Goal: Task Accomplishment & Management: Complete application form

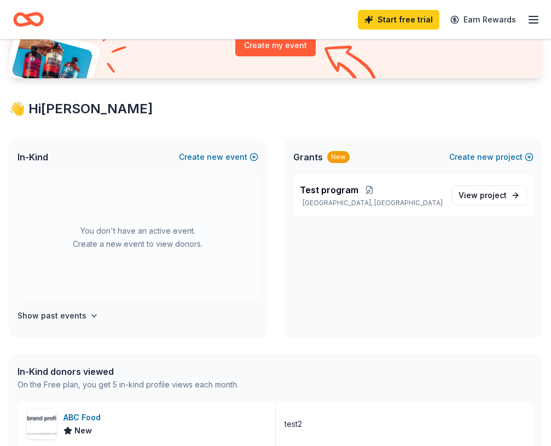
scroll to position [149, 0]
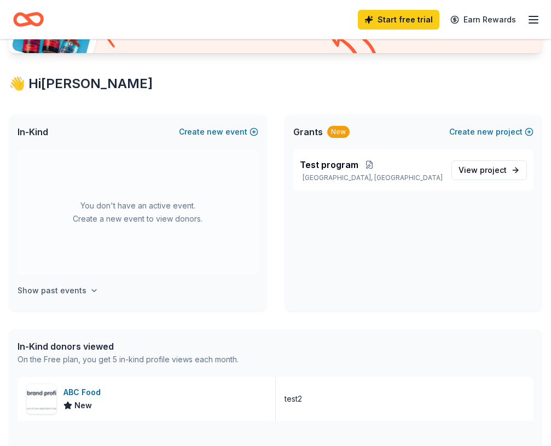
click at [83, 296] on button "Show past events" at bounding box center [58, 290] width 81 height 13
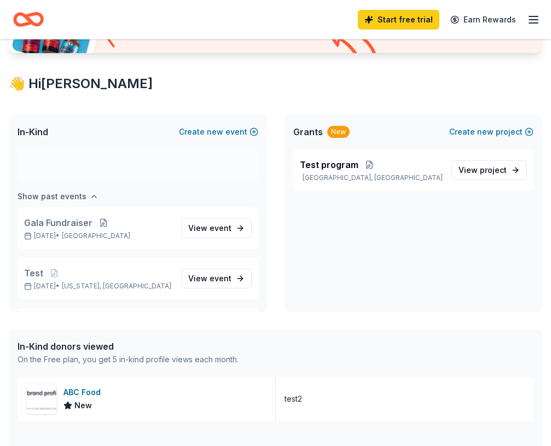
scroll to position [126, 0]
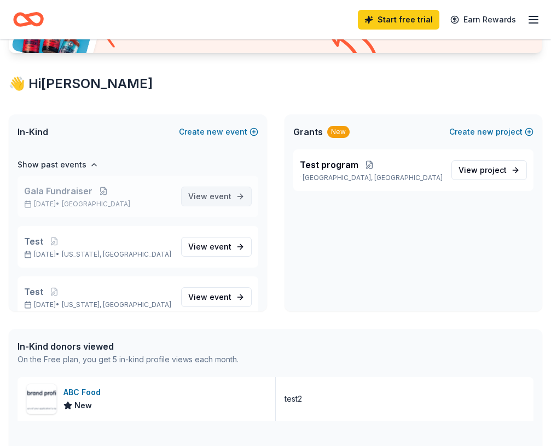
click at [227, 197] on span "event" at bounding box center [221, 196] width 22 height 9
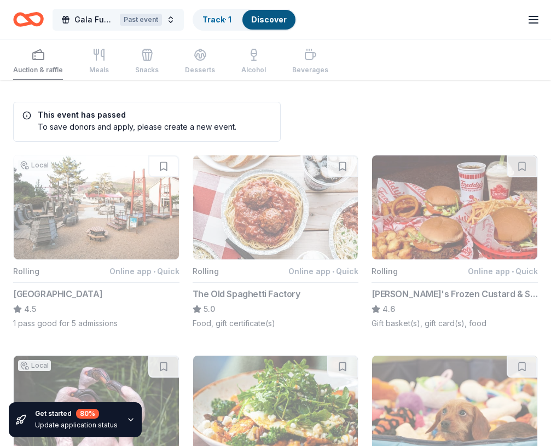
click at [175, 20] on button "Gala Fundraiser Past event" at bounding box center [118, 20] width 131 height 22
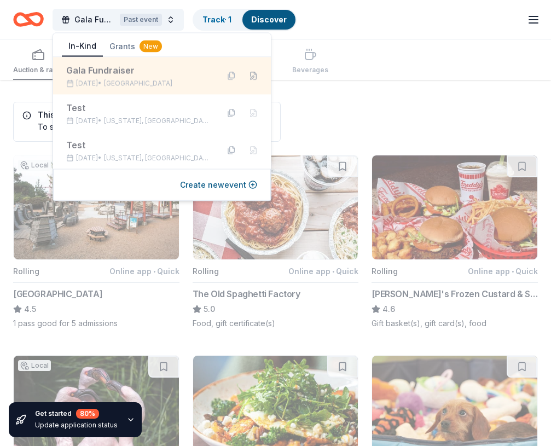
click at [245, 78] on button at bounding box center [254, 76] width 18 height 18
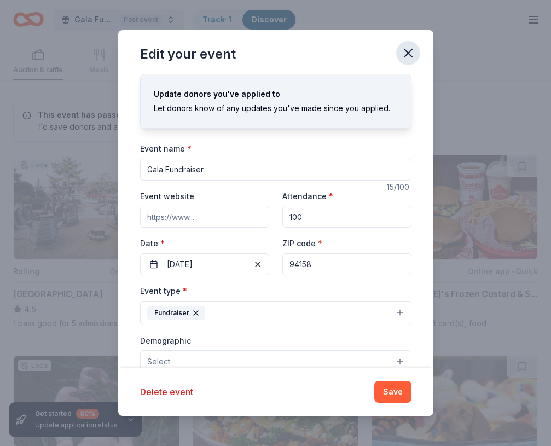
click at [408, 55] on icon "button" at bounding box center [408, 52] width 15 height 15
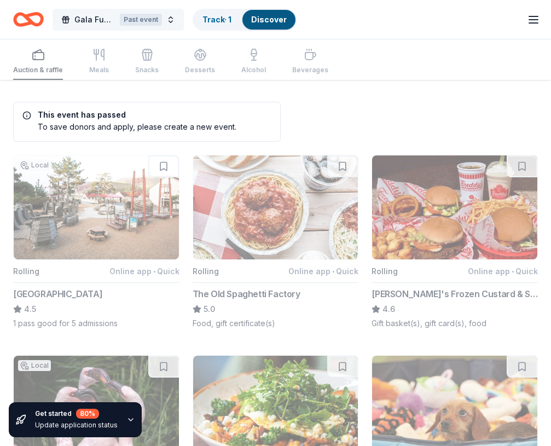
click at [172, 14] on button "Gala Fundraiser Past event" at bounding box center [118, 20] width 131 height 22
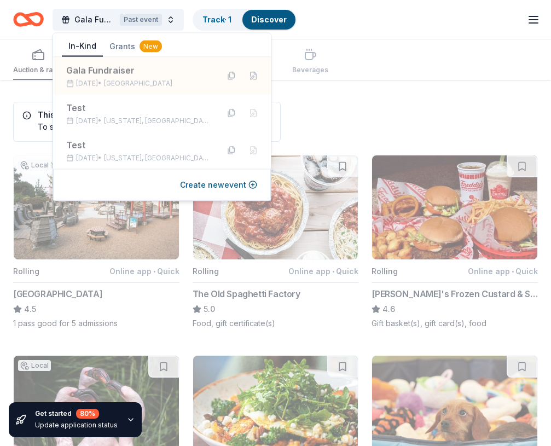
click at [484, 28] on div "Gala Fundraiser Past event Track · 1 Discover Start free trial Earn Rewards" at bounding box center [275, 20] width 525 height 26
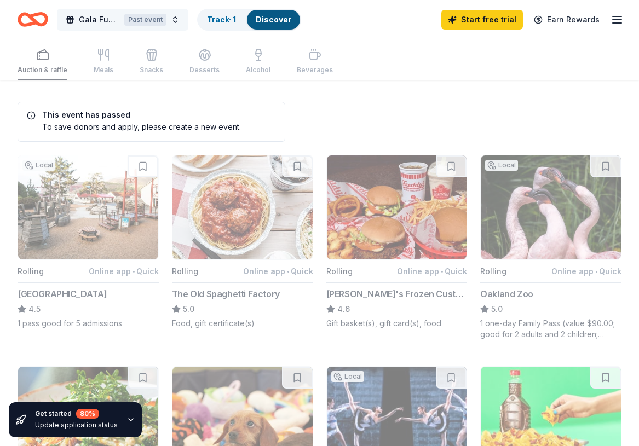
click at [179, 25] on button "Gala Fundraiser Past event" at bounding box center [122, 20] width 131 height 22
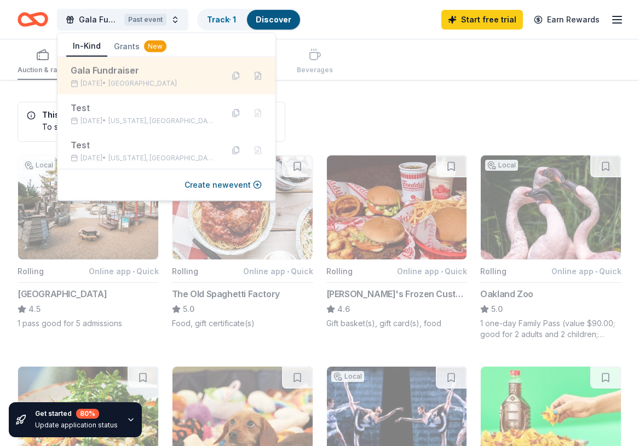
click at [168, 78] on div "Gala Fundraiser Aug 26, 2025 • SF Bay Area" at bounding box center [142, 76] width 143 height 24
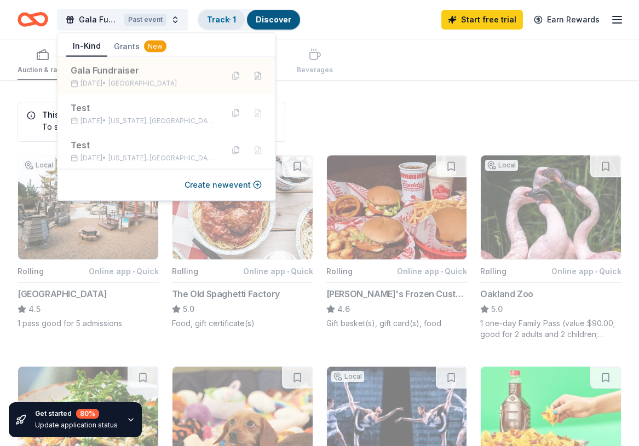
click at [222, 18] on link "Track · 1" at bounding box center [221, 19] width 29 height 9
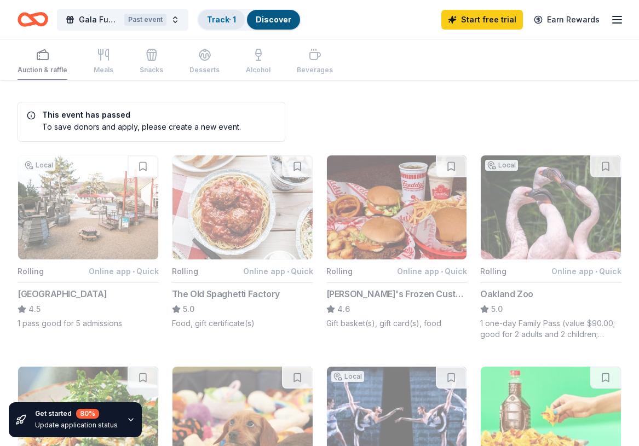
click at [227, 16] on link "Track · 1" at bounding box center [221, 19] width 29 height 9
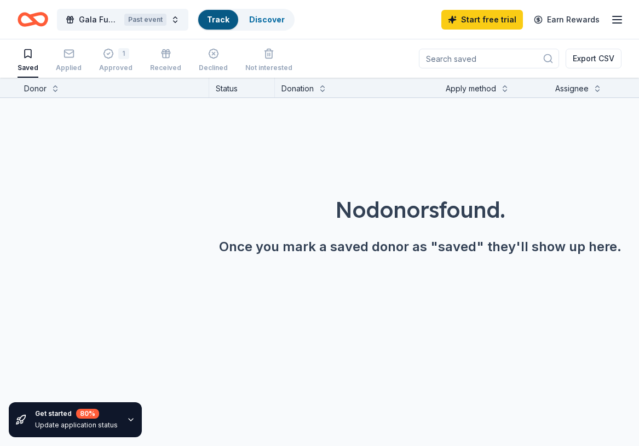
click at [221, 19] on link "Track" at bounding box center [218, 19] width 22 height 9
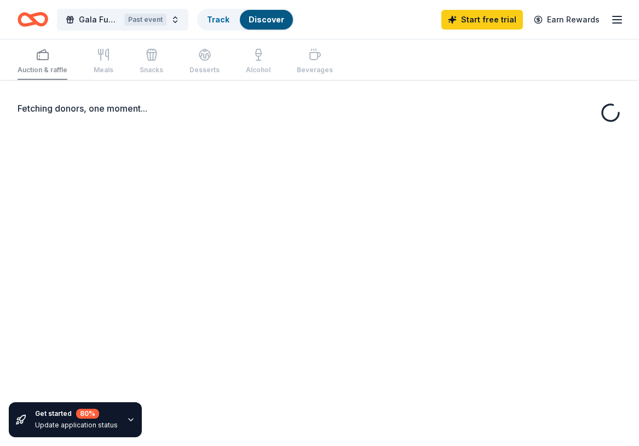
click at [111, 57] on div "Auction & raffle Meals Snacks Desserts Alcohol Beverages" at bounding box center [175, 62] width 315 height 36
click at [225, 26] on div "Track" at bounding box center [217, 20] width 39 height 20
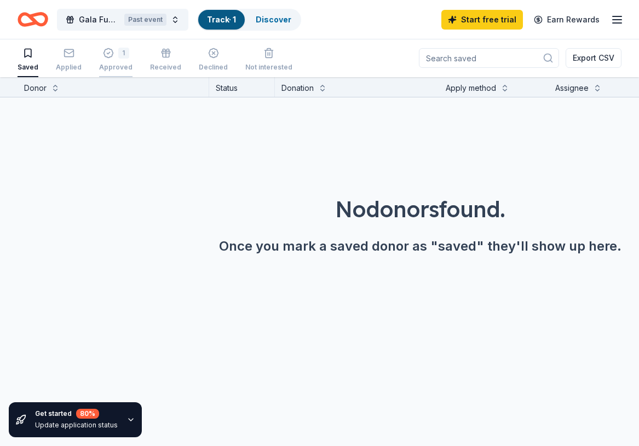
click at [112, 72] on button "1 Approved" at bounding box center [115, 60] width 33 height 34
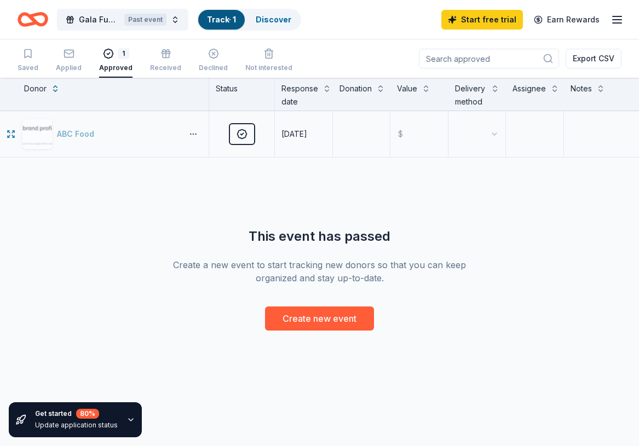
click at [197, 136] on button "button" at bounding box center [193, 134] width 22 height 9
click at [609, 24] on div "Start free trial Earn Rewards" at bounding box center [532, 20] width 182 height 26
click at [615, 23] on line "button" at bounding box center [617, 23] width 9 height 0
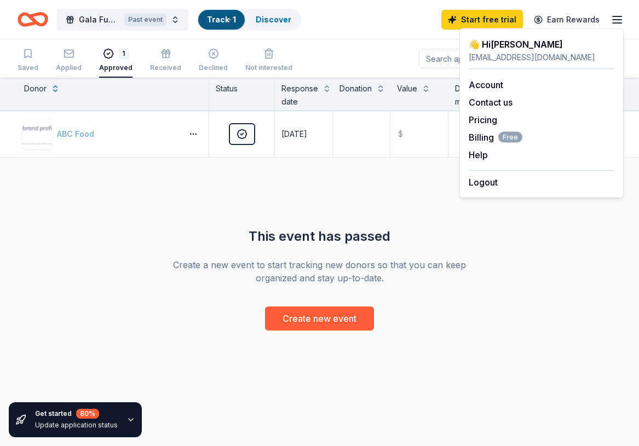
click at [342, 39] on header "Gala Fundraiser Past event Track · 1 Discover Start free trial Earn Rewards" at bounding box center [319, 19] width 639 height 39
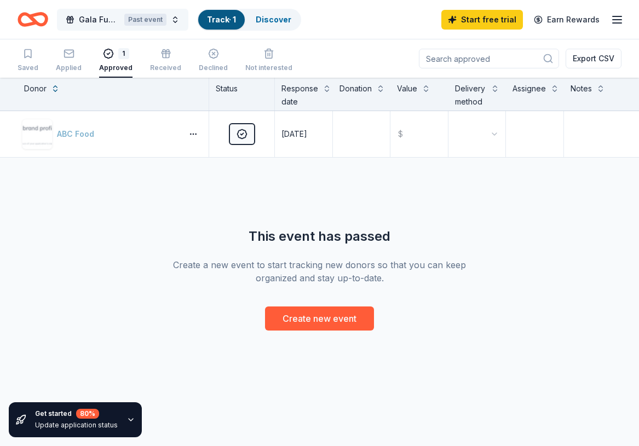
click at [180, 15] on button "Gala Fundraiser Past event" at bounding box center [122, 20] width 131 height 22
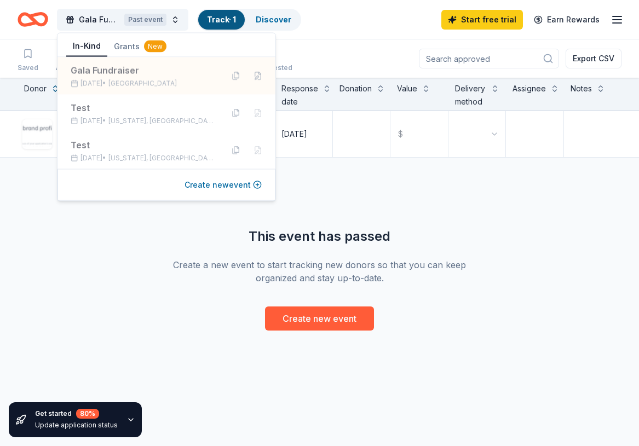
click at [258, 186] on button "Create new event" at bounding box center [223, 184] width 77 height 13
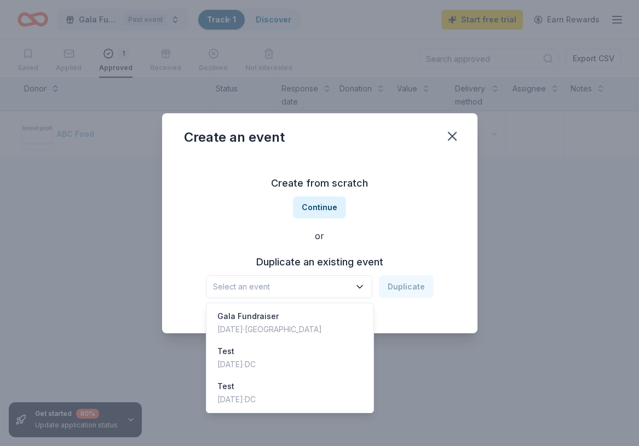
click at [342, 281] on span "Select an event" at bounding box center [281, 286] width 137 height 13
click at [310, 322] on div "Gala Fundraiser" at bounding box center [269, 316] width 105 height 13
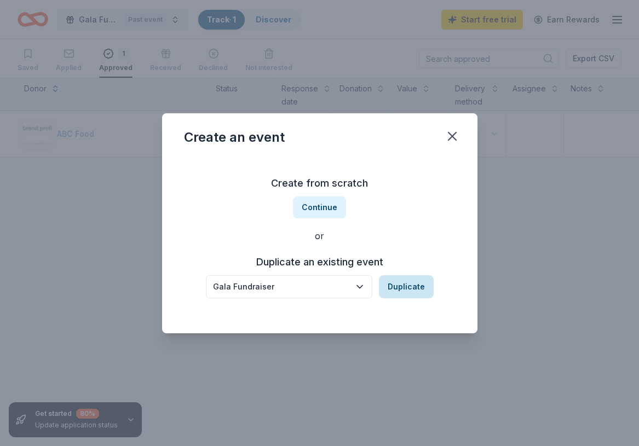
click at [399, 286] on button "Duplicate" at bounding box center [406, 286] width 55 height 23
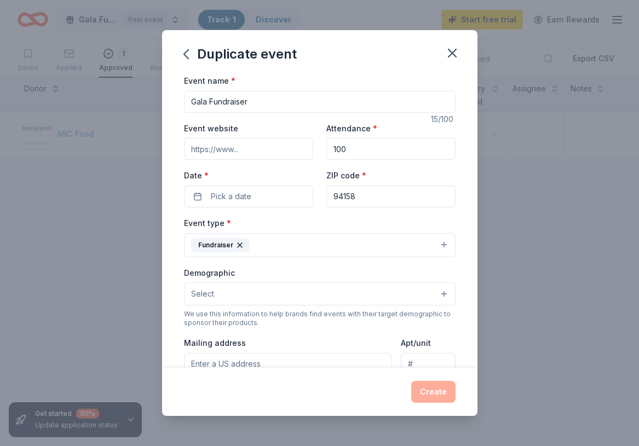
click at [262, 94] on input "Gala Fundraiser" at bounding box center [320, 102] width 272 height 22
click at [269, 103] on input "Gala Fundraiser" at bounding box center [320, 102] width 272 height 22
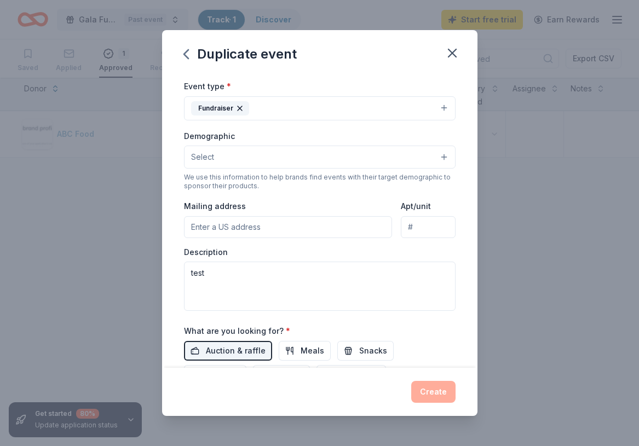
scroll to position [56, 0]
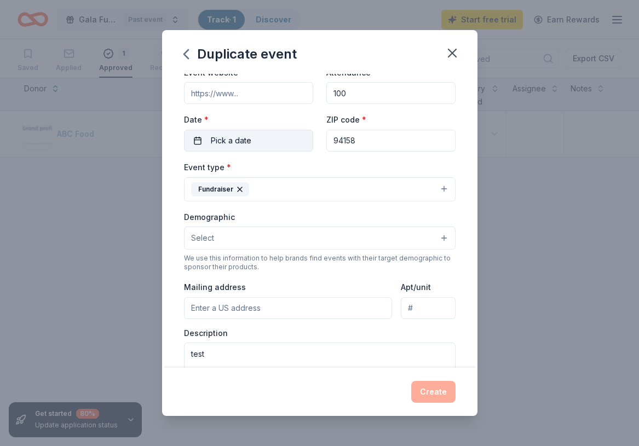
type input "Gala Fundraiser 2"
click at [276, 143] on button "Pick a date" at bounding box center [248, 141] width 129 height 22
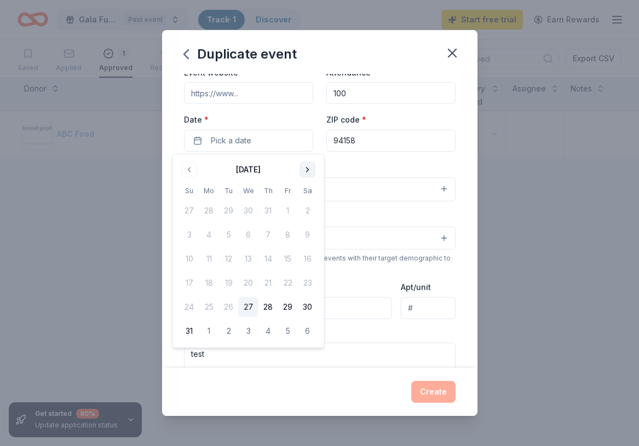
click at [301, 174] on button "Go to next month" at bounding box center [307, 169] width 15 height 15
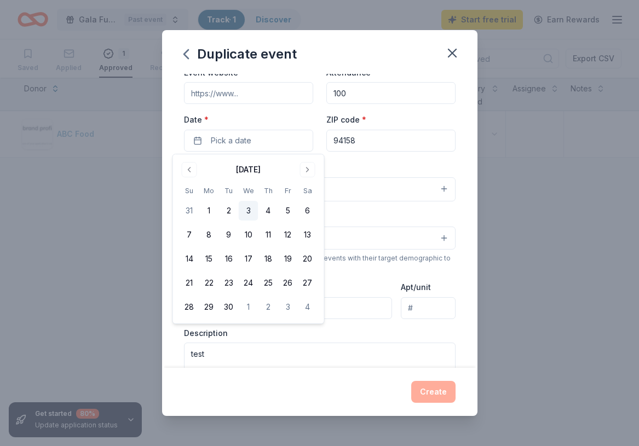
click at [245, 214] on button "3" at bounding box center [249, 211] width 20 height 20
click at [365, 171] on div "Event type * Fundraiser" at bounding box center [320, 180] width 272 height 41
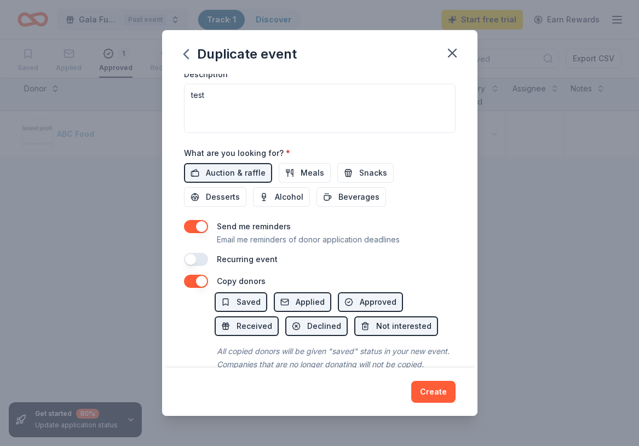
scroll to position [338, 0]
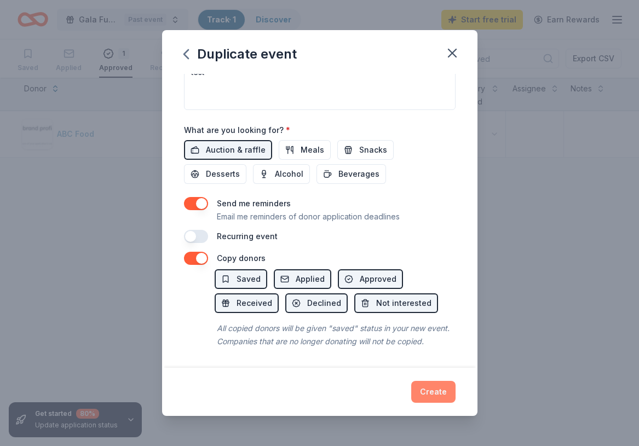
click at [436, 391] on button "Create" at bounding box center [433, 392] width 44 height 22
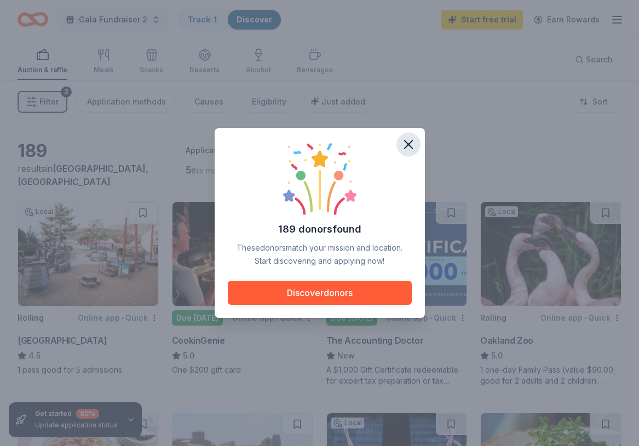
click at [411, 146] on icon "button" at bounding box center [408, 144] width 15 height 15
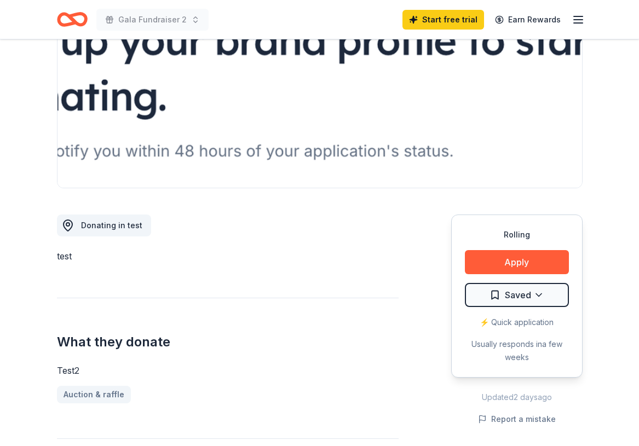
scroll to position [145, 0]
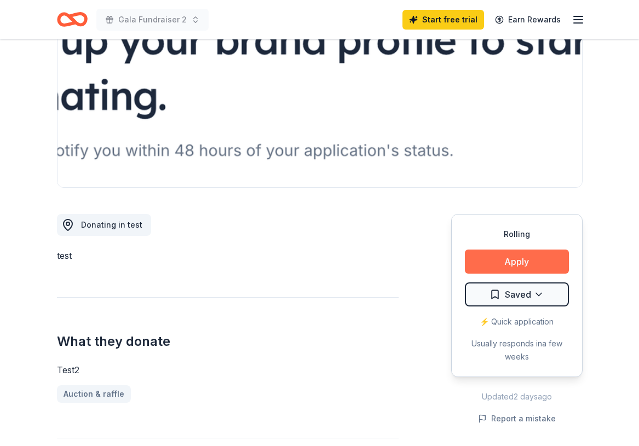
click at [543, 263] on button "Apply" at bounding box center [517, 262] width 104 height 24
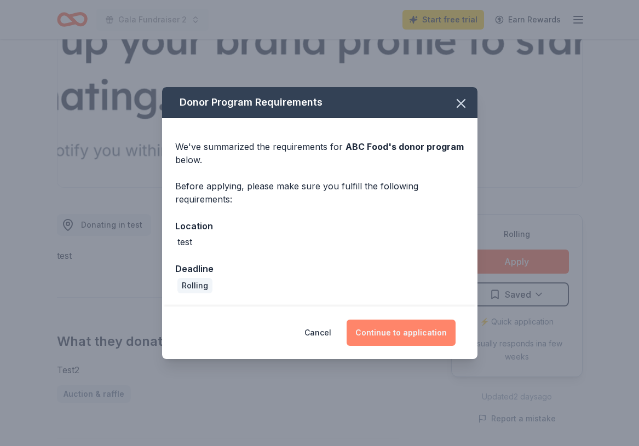
click at [389, 329] on button "Continue to application" at bounding box center [401, 333] width 109 height 26
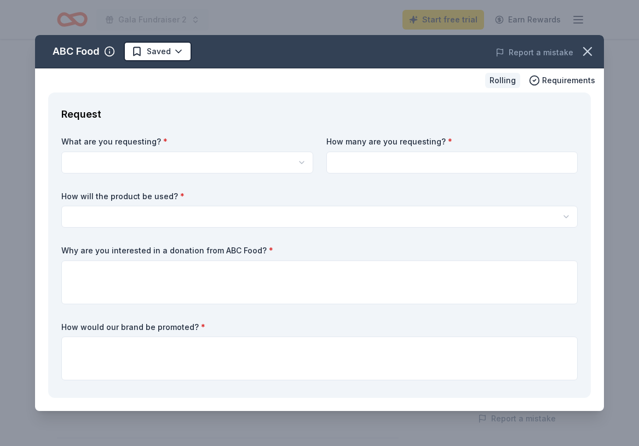
click at [274, 170] on html "Gala Fundraiser 2 Start free trial Earn Rewards Rolling Share ABC Food New Shar…" at bounding box center [319, 78] width 639 height 446
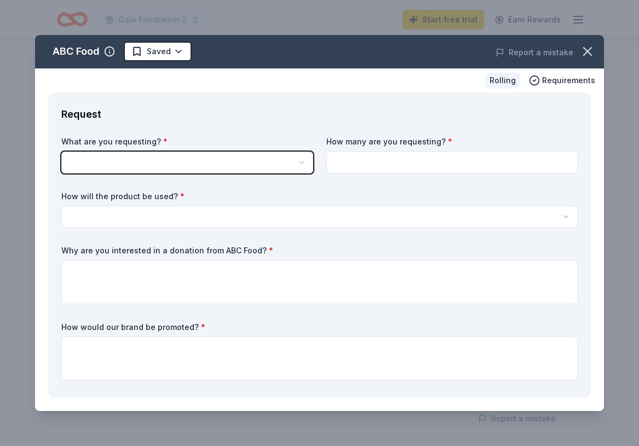
scroll to position [0, 0]
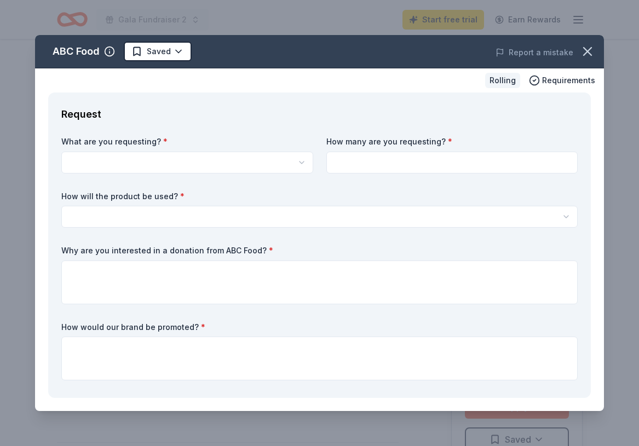
click at [269, 193] on label "How will the product be used? *" at bounding box center [319, 196] width 516 height 11
click at [269, 166] on html "Gala Fundraiser 2 Start free trial Earn Rewards Rolling Share ABC Food New Shar…" at bounding box center [319, 223] width 639 height 446
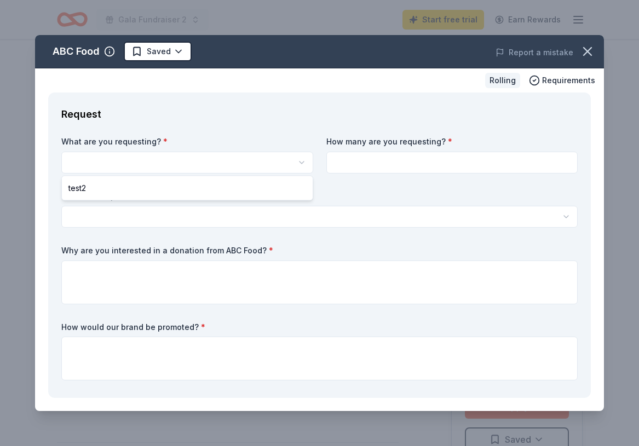
select select "test2"
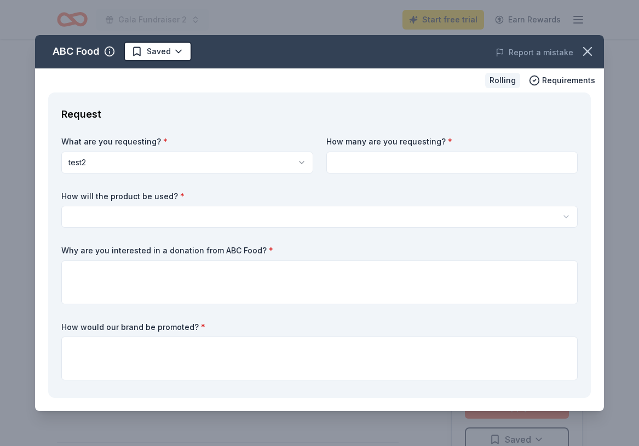
click at [399, 159] on input at bounding box center [452, 163] width 252 height 22
type input "2"
click at [324, 228] on div "What are you requesting? * test2 test2 How many are you requesting? * 2 How wil…" at bounding box center [319, 260] width 516 height 249
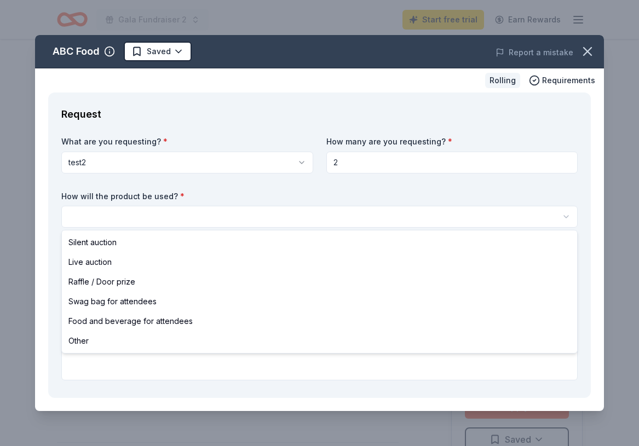
click at [313, 223] on html "Gala Fundraiser 2 Start free trial Earn Rewards Rolling Share ABC Food New Shar…" at bounding box center [319, 223] width 639 height 446
select select "silentAuction"
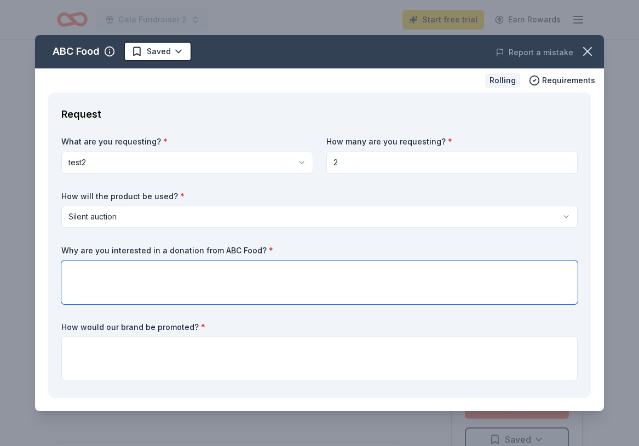
click at [298, 284] on textarea at bounding box center [319, 283] width 516 height 44
type textarea "testa"
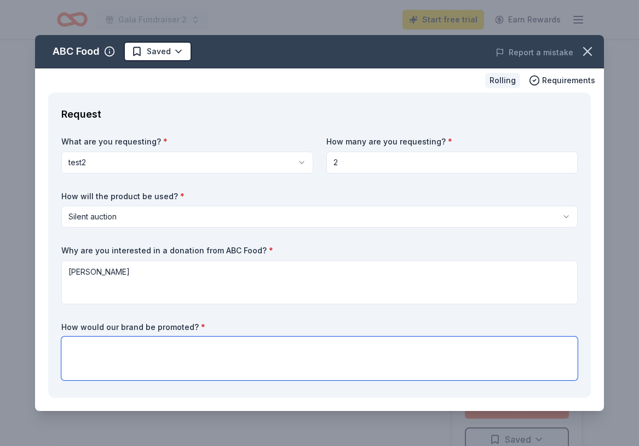
click at [280, 360] on textarea at bounding box center [319, 359] width 516 height 44
paste textarea "https://account.postmarkapp.com/servers/11824851/templates/41255928/travelConsi…"
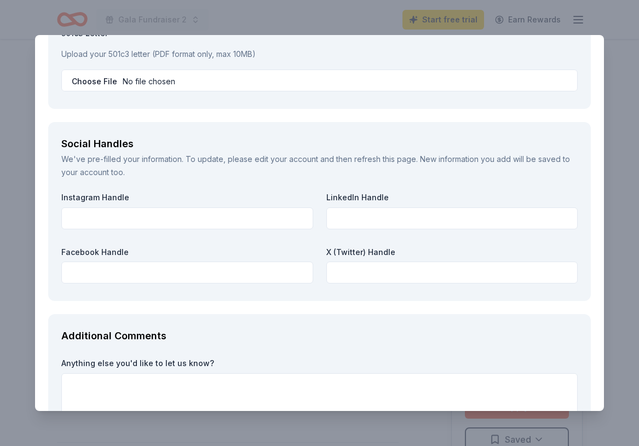
scroll to position [1292, 0]
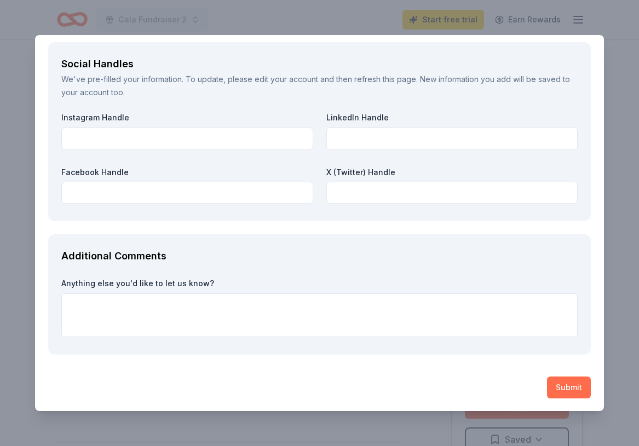
type textarea "test"
click at [563, 388] on button "Submit" at bounding box center [569, 388] width 44 height 22
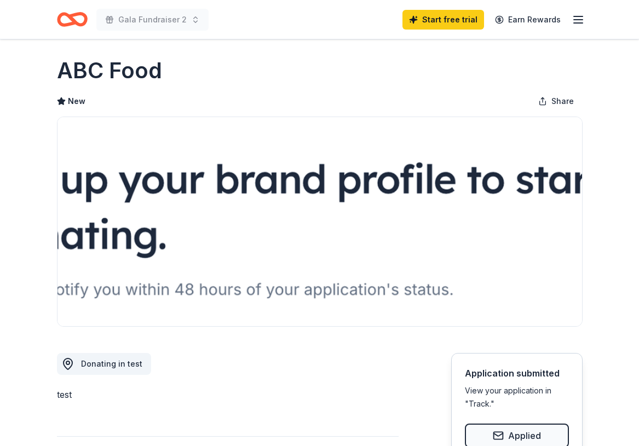
scroll to position [7, 0]
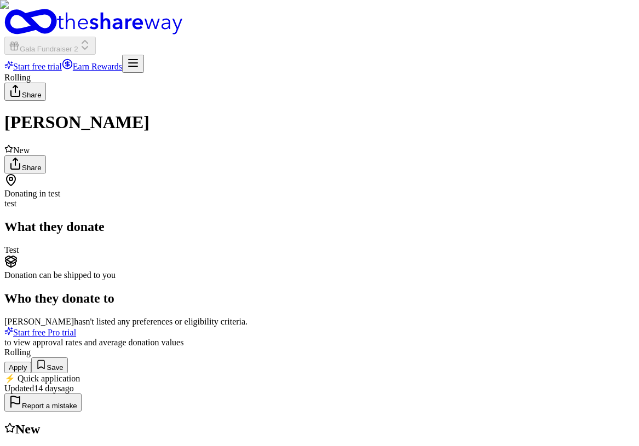
scroll to position [180, 0]
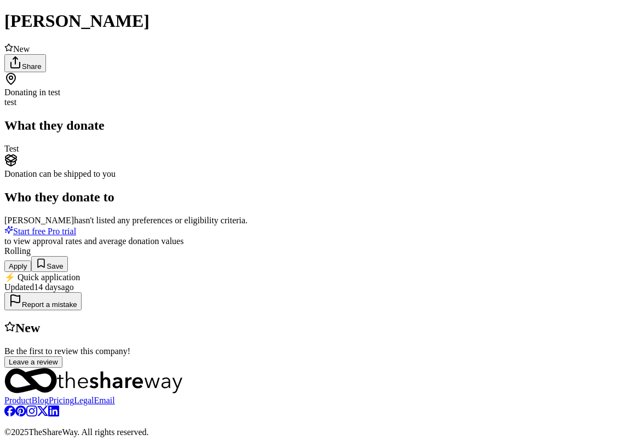
click at [31, 261] on button "Apply" at bounding box center [17, 266] width 27 height 11
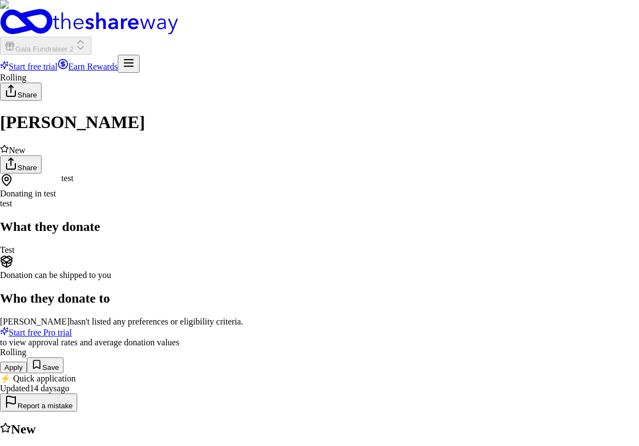
select select "test"
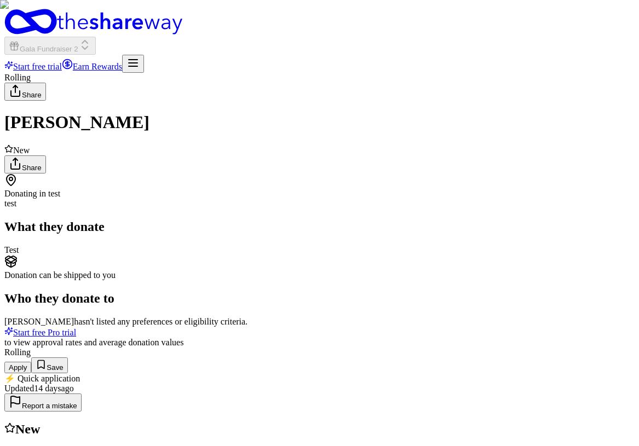
type input "2"
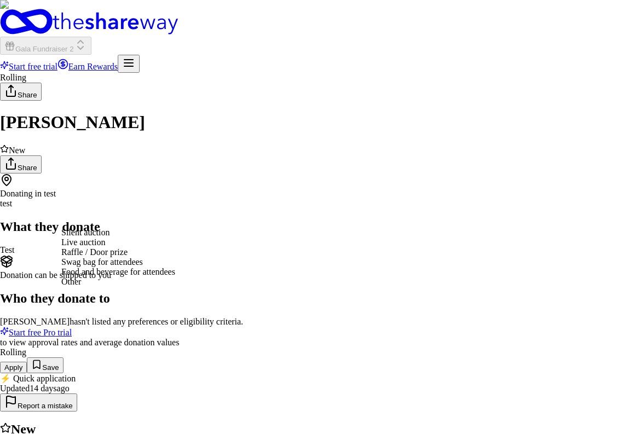
select select "liveAuction"
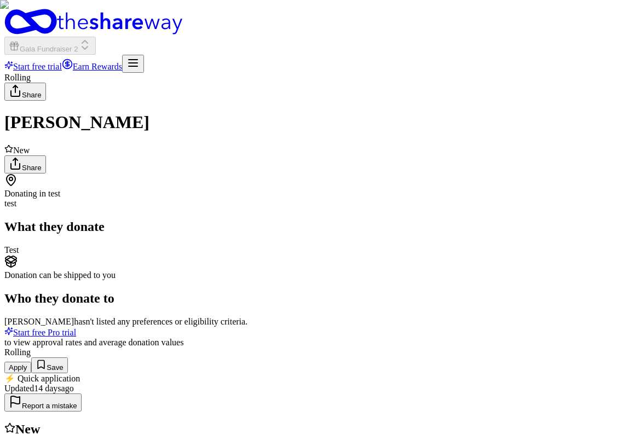
paste textarea "test"
type textarea "test"
paste textarea "test"
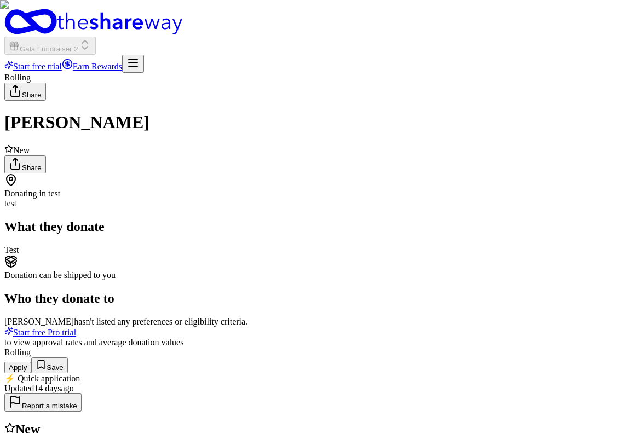
scroll to position [725, 0]
type textarea "test"
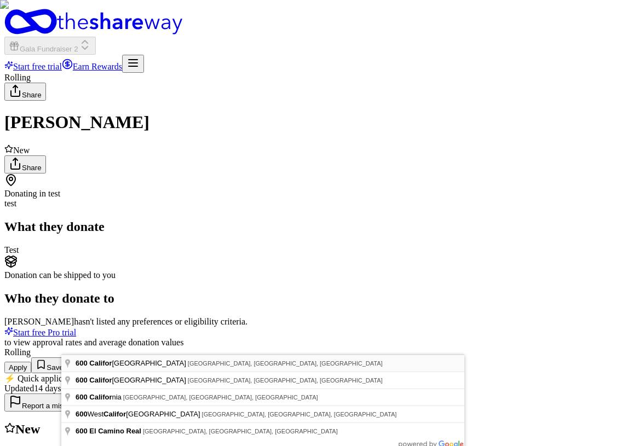
type input "[STREET_ADDRESS][US_STATE]"
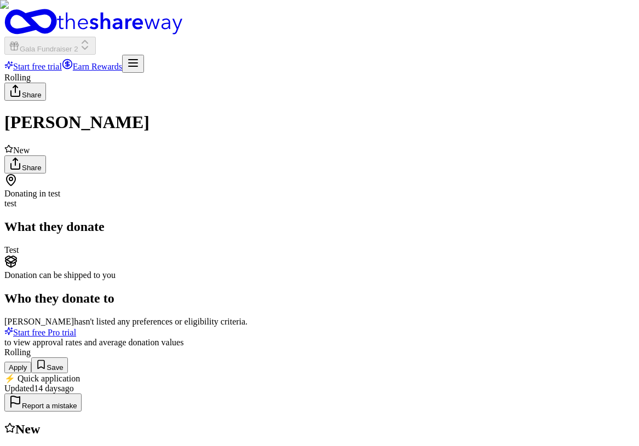
scroll to position [1419, 0]
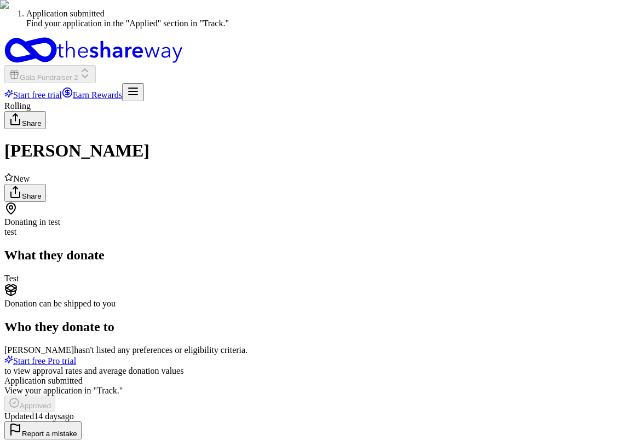
click at [57, 37] on icon "Home" at bounding box center [30, 50] width 53 height 26
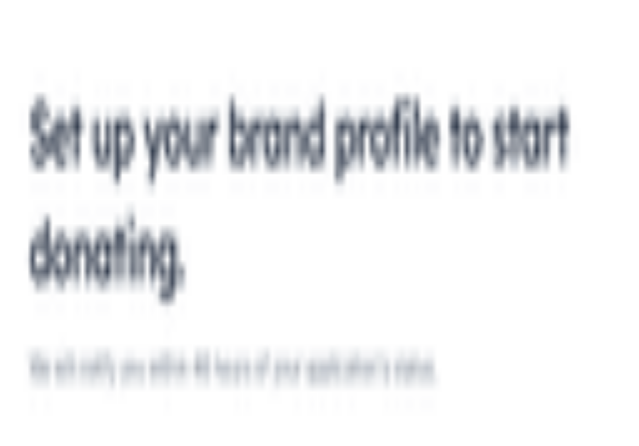
click at [46, 418] on span "View event" at bounding box center [25, 422] width 42 height 9
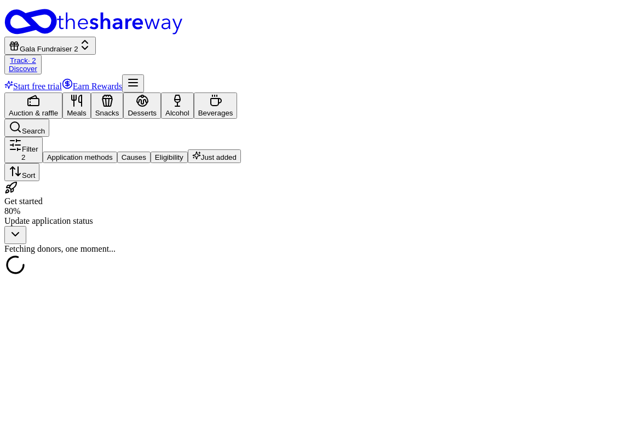
click at [37, 56] on div "Track · 2" at bounding box center [23, 60] width 28 height 8
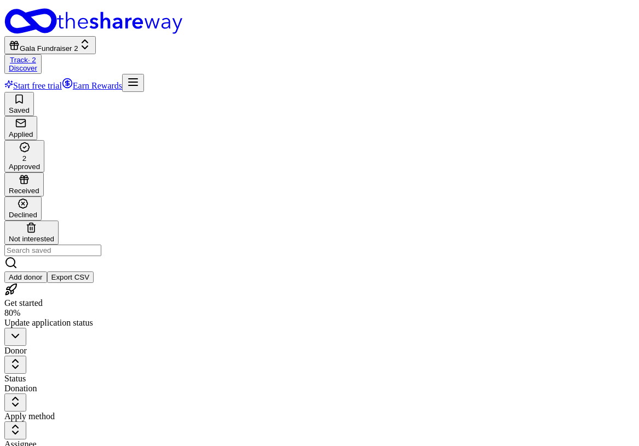
click at [40, 142] on div "2 Approved" at bounding box center [24, 156] width 31 height 29
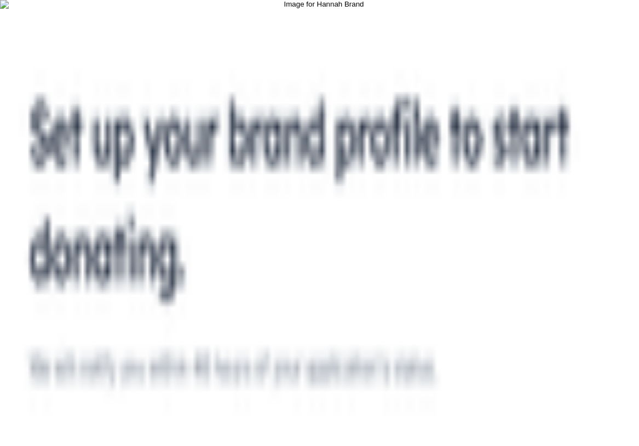
click at [96, 37] on button "Gala Fundraiser 2" at bounding box center [49, 46] width 91 height 18
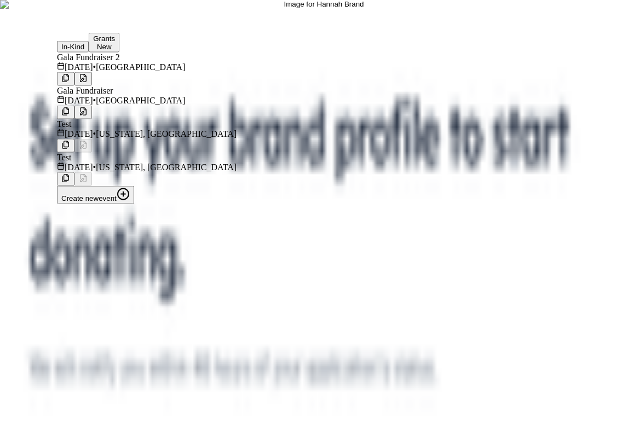
click at [92, 72] on button at bounding box center [83, 79] width 18 height 14
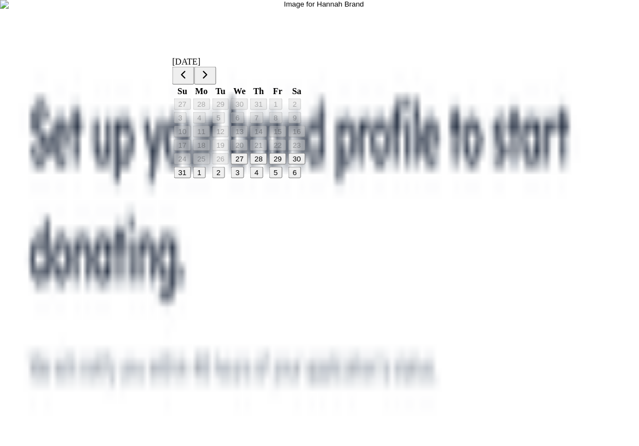
click at [247, 165] on button "27" at bounding box center [239, 158] width 17 height 11
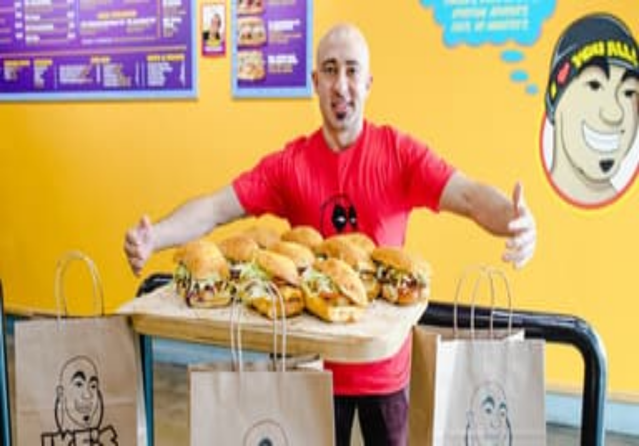
click at [36, 56] on link "Track · 2" at bounding box center [23, 60] width 26 height 8
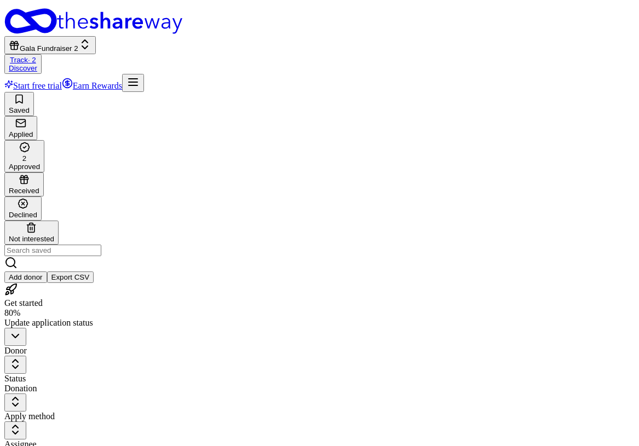
click at [40, 163] on div "Approved" at bounding box center [24, 167] width 31 height 8
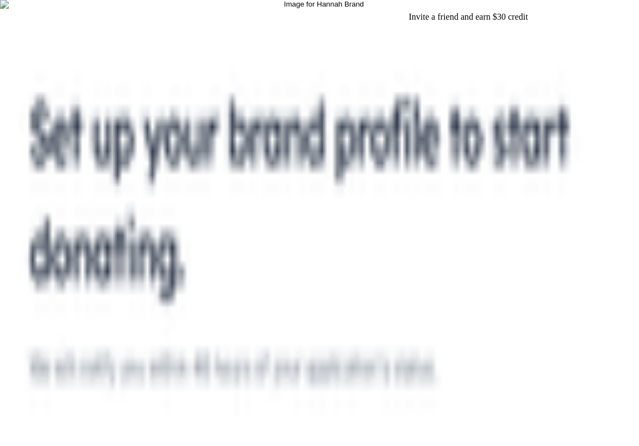
click at [610, 74] on div "Start free trial Earn Rewards" at bounding box center [319, 83] width 630 height 18
click at [140, 76] on icon "button" at bounding box center [132, 82] width 13 height 13
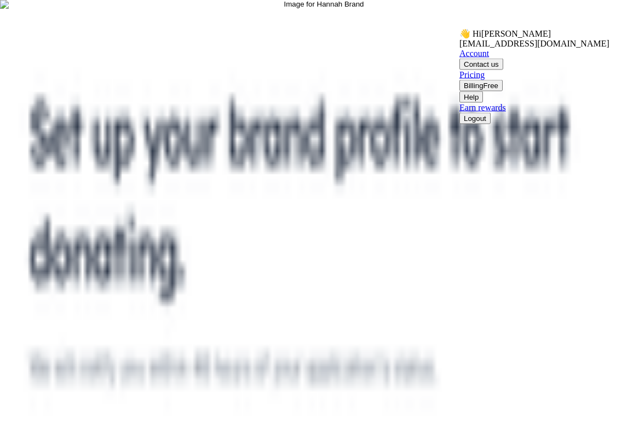
click at [472, 124] on button "Logout" at bounding box center [474, 118] width 31 height 11
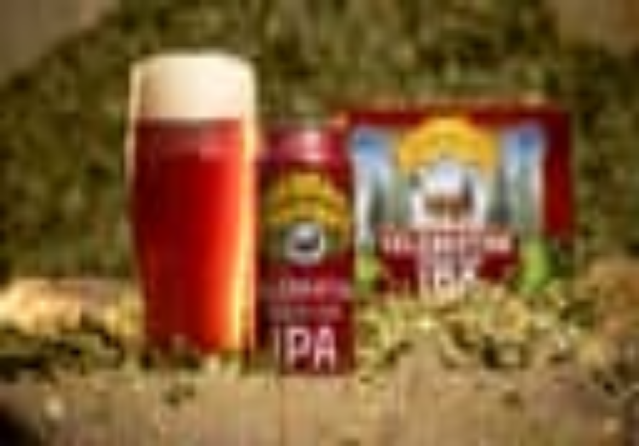
click at [65, 79] on line "button" at bounding box center [60, 79] width 9 height 0
click at [488, 109] on button "Log in" at bounding box center [473, 110] width 28 height 11
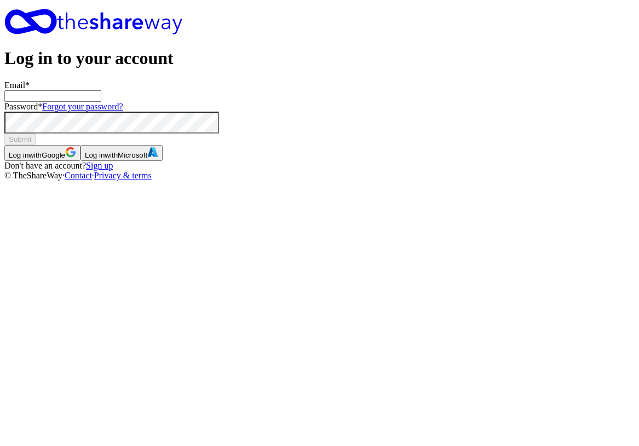
click at [241, 145] on form "Email * Password * Forgot your password? Submit" at bounding box center [319, 112] width 630 height 65
type input "[EMAIL_ADDRESS][DOMAIN_NAME]"
click at [4, 134] on button "Submit" at bounding box center [19, 139] width 31 height 11
